Goal: Information Seeking & Learning: Find specific fact

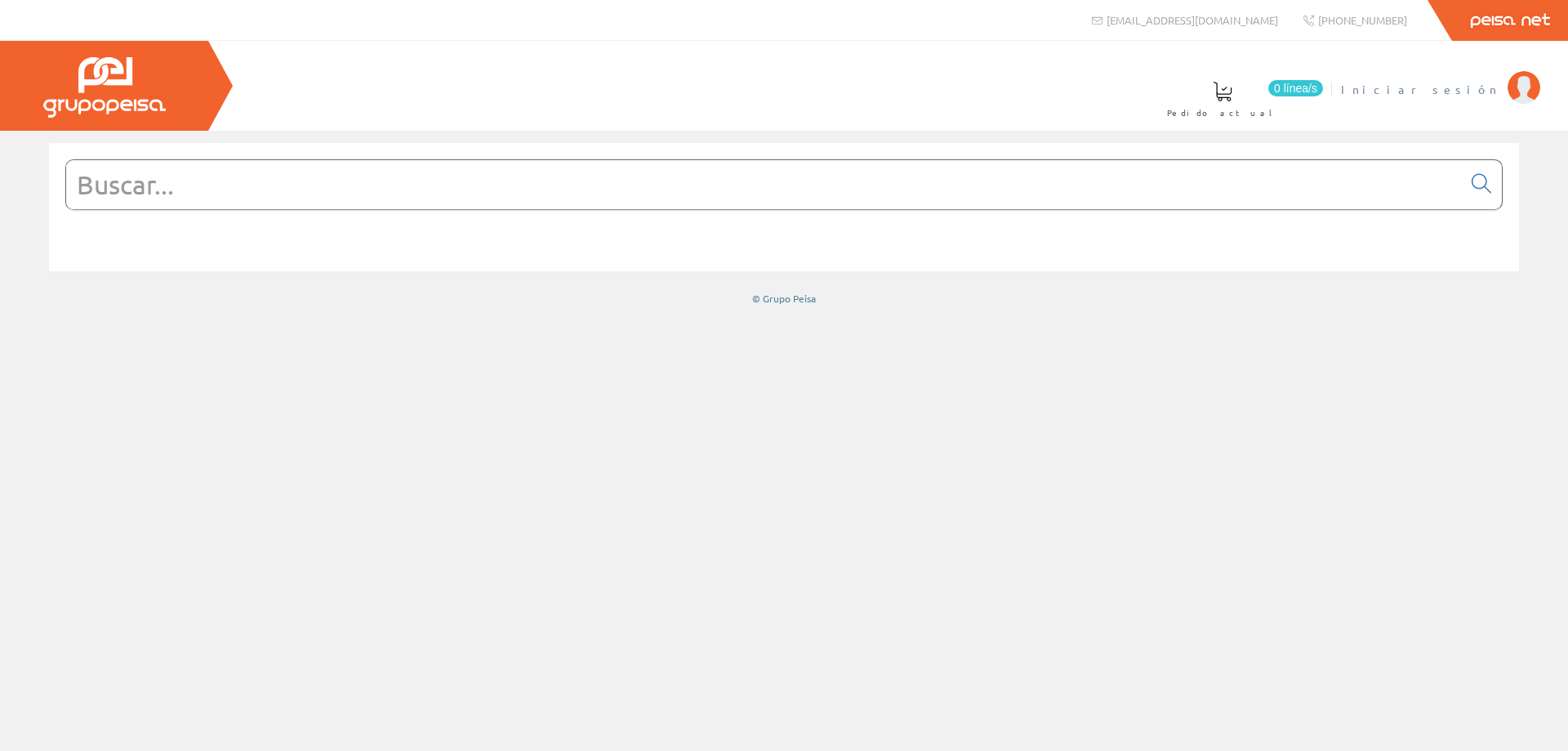
click at [1481, 83] on span "Iniciar sesión" at bounding box center [1420, 89] width 158 height 17
click at [455, 191] on input "text" at bounding box center [764, 184] width 1396 height 49
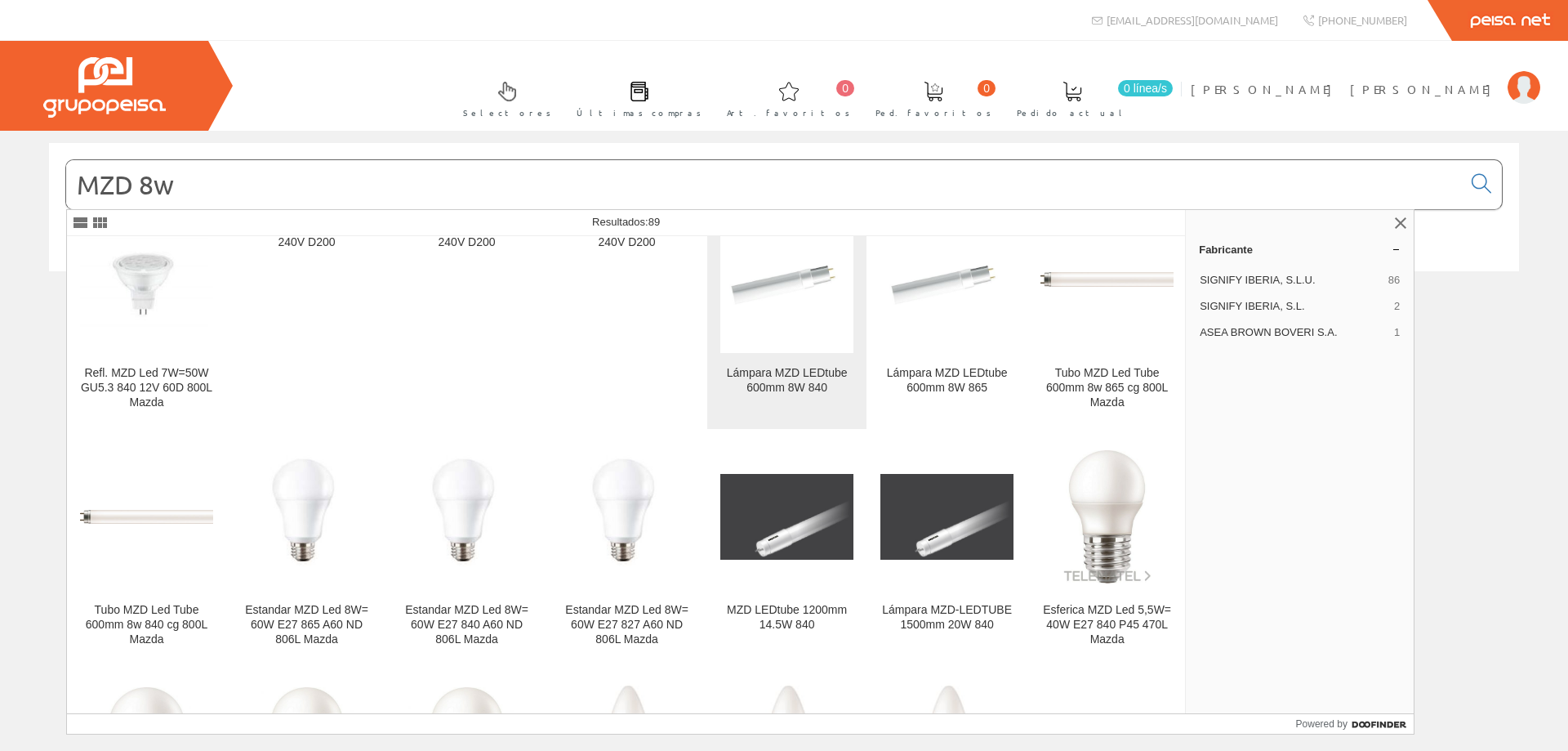
scroll to position [82, 0]
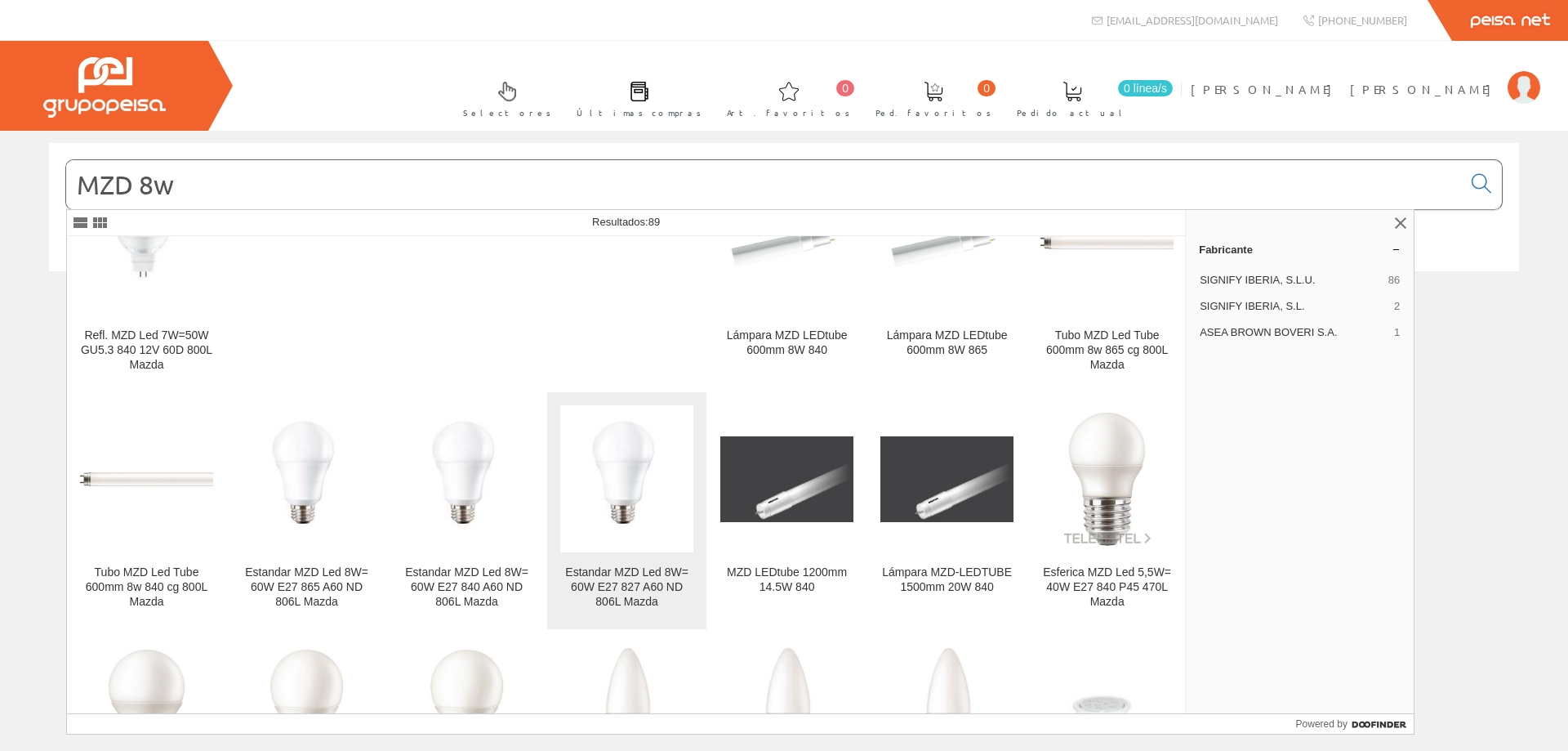
type input "MZD 8w"
click at [620, 469] on img at bounding box center [627, 479] width 107 height 147
